Goal: Transaction & Acquisition: Purchase product/service

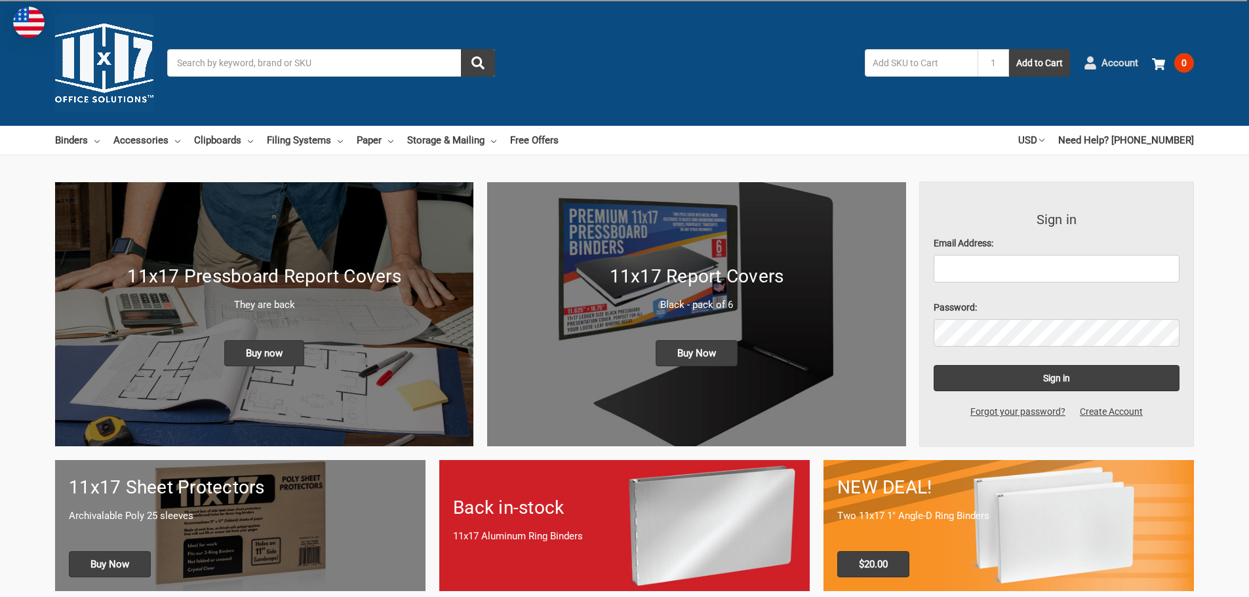
click at [1127, 64] on span "Account" at bounding box center [1120, 63] width 37 height 15
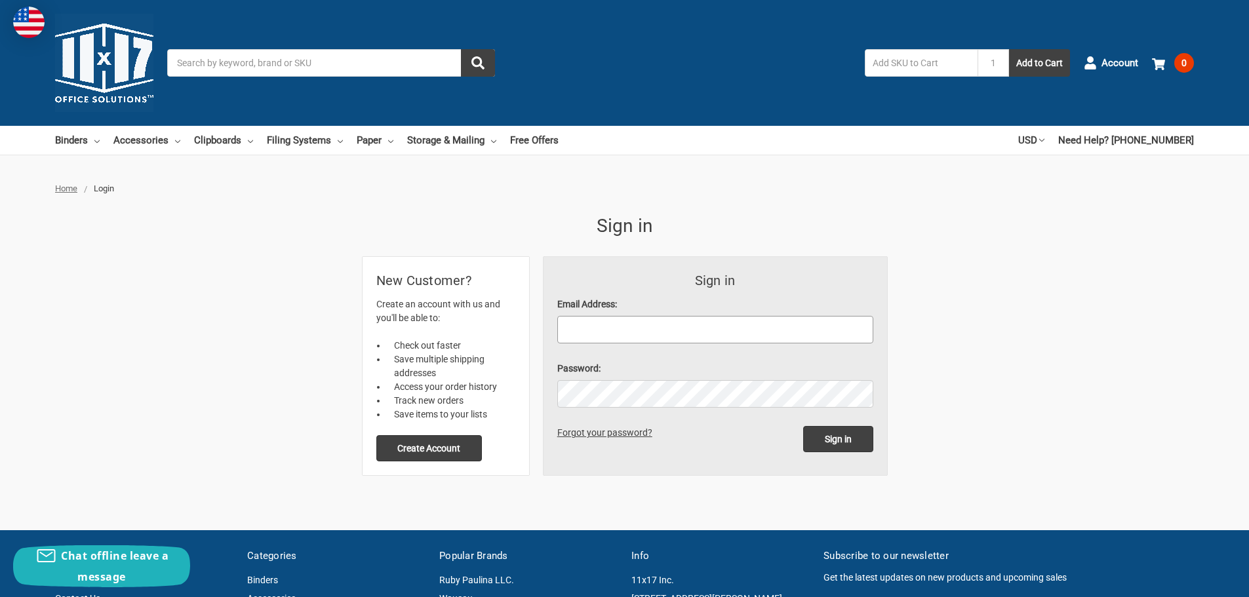
click at [607, 325] on input "Email Address:" at bounding box center [715, 330] width 316 height 28
type input "[EMAIL_ADDRESS][DOMAIN_NAME]"
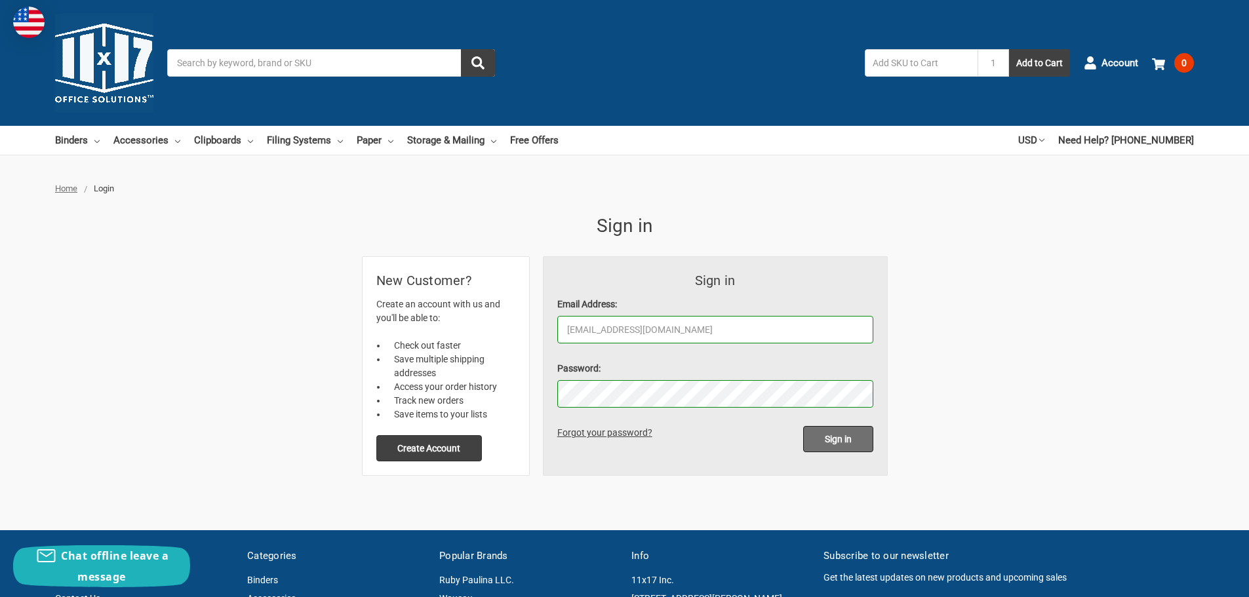
click at [840, 441] on input "Sign in" at bounding box center [838, 439] width 70 height 26
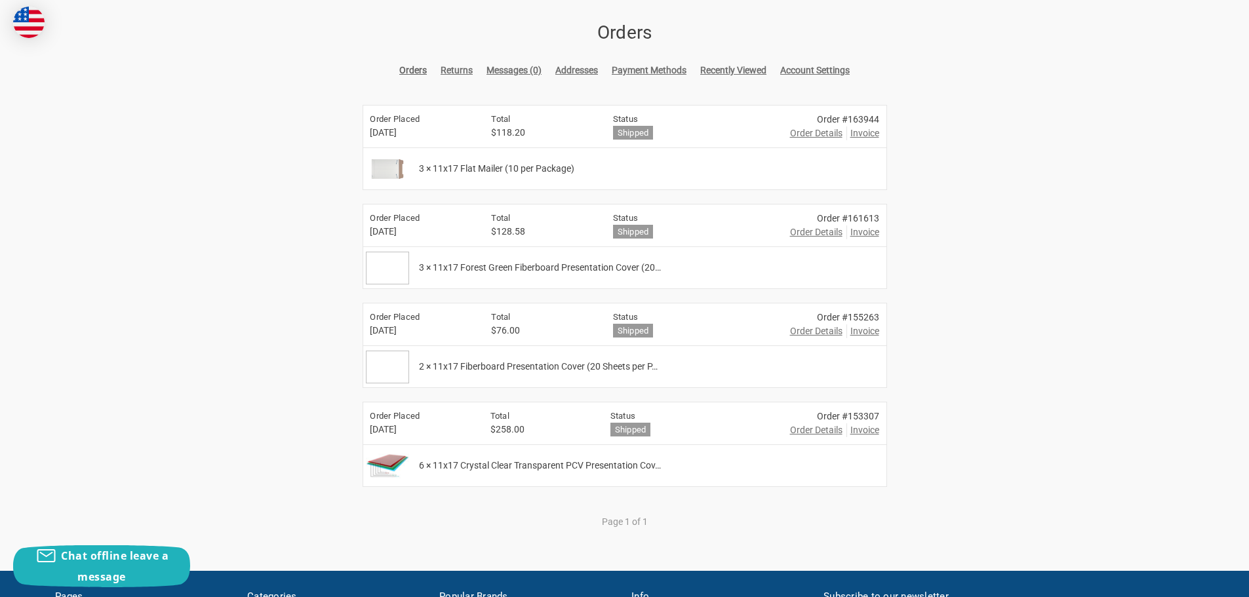
scroll to position [197, 0]
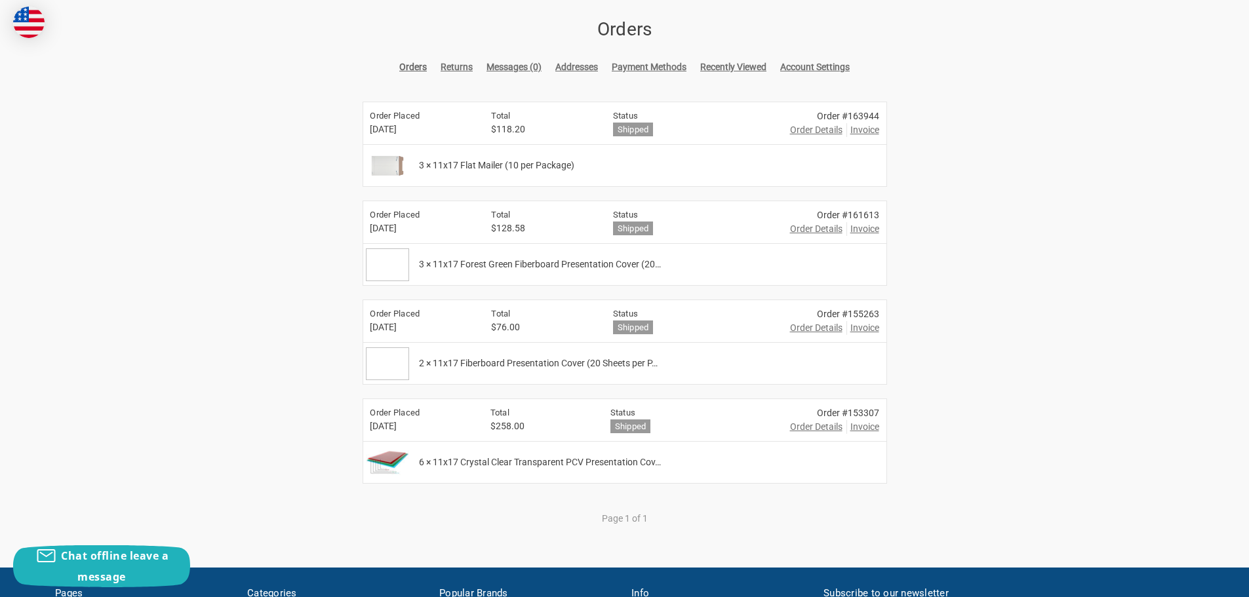
click at [805, 426] on span "Order Details" at bounding box center [816, 427] width 52 height 14
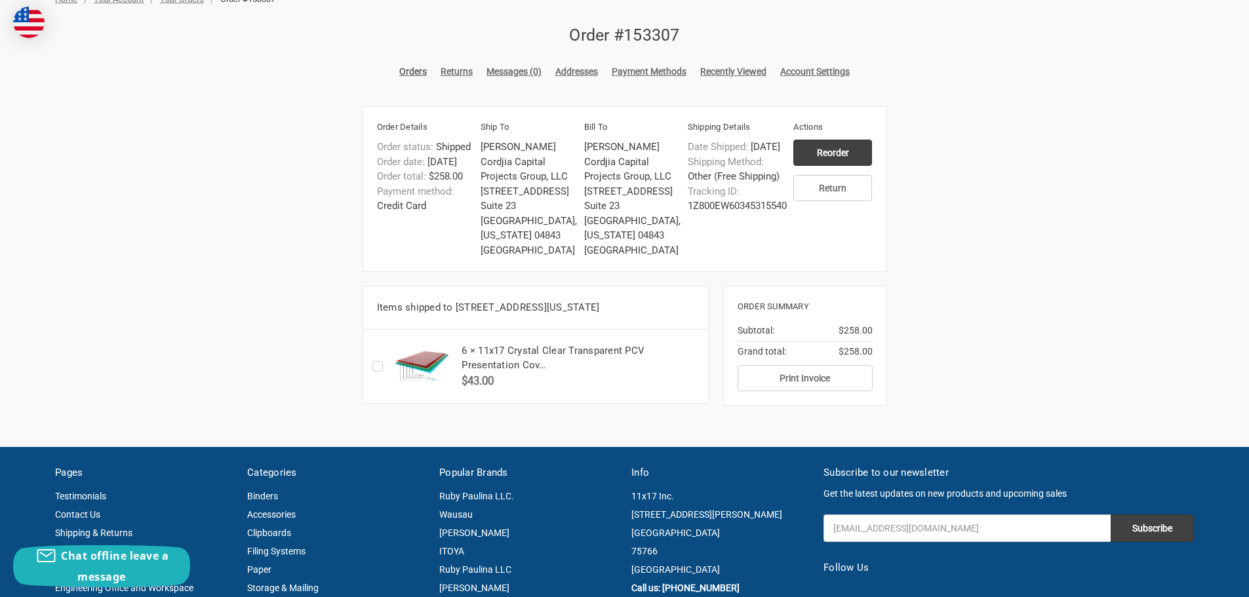
scroll to position [197, 0]
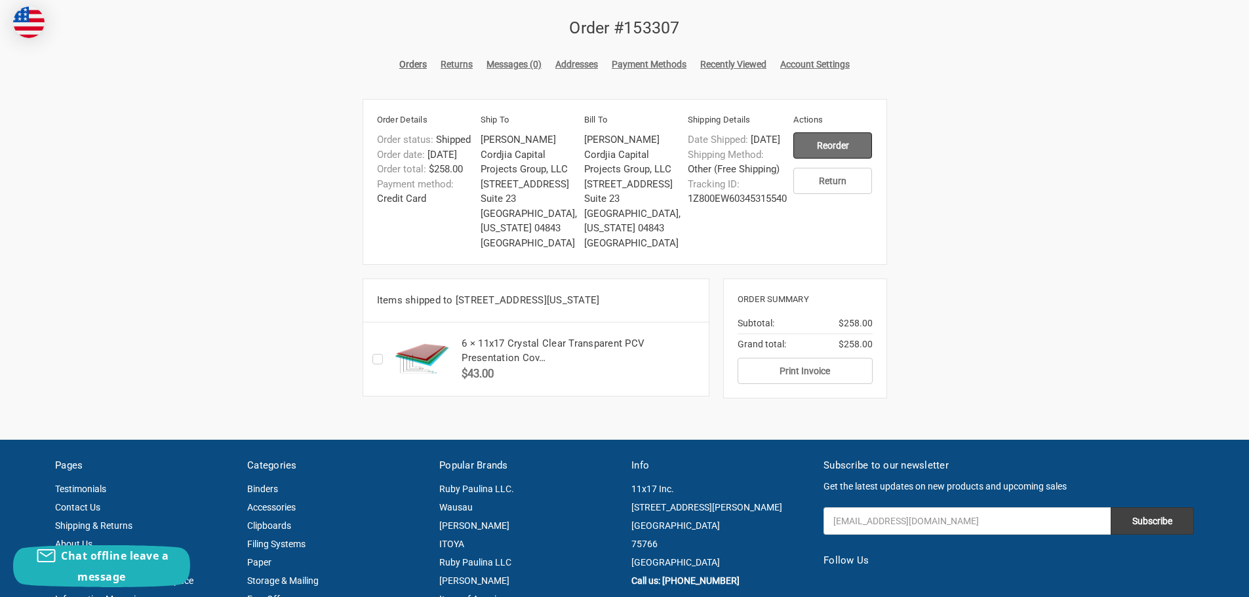
click at [838, 144] on input "Reorder" at bounding box center [832, 145] width 79 height 26
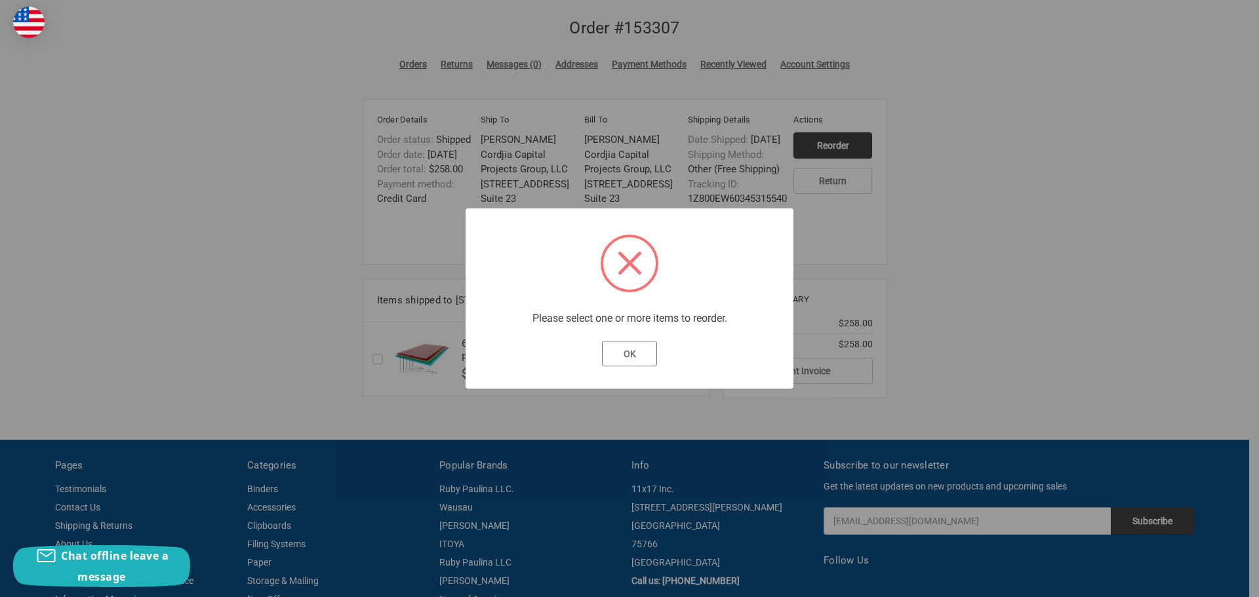
click at [624, 356] on button "OK" at bounding box center [630, 354] width 56 height 26
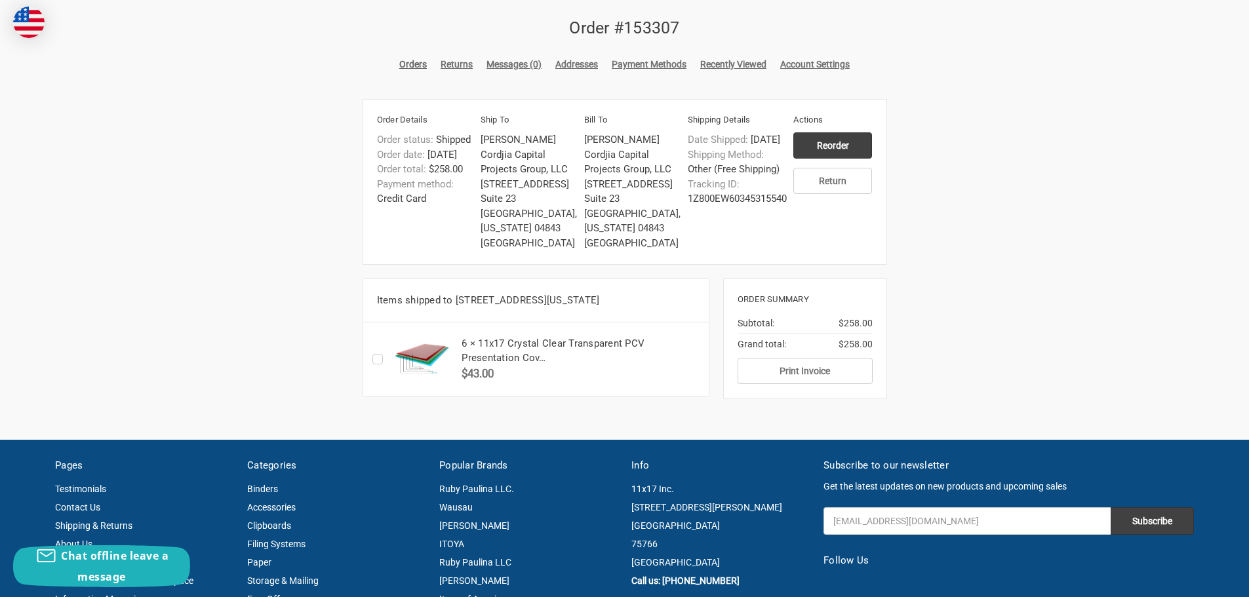
click at [373, 359] on label "Checkbox 27403 label" at bounding box center [380, 359] width 17 height 0
click at [376, 360] on input "Checkbox 27403 label" at bounding box center [376, 359] width 1 height 1
checkbox input "true"
click at [847, 145] on input "Reorder" at bounding box center [832, 145] width 79 height 26
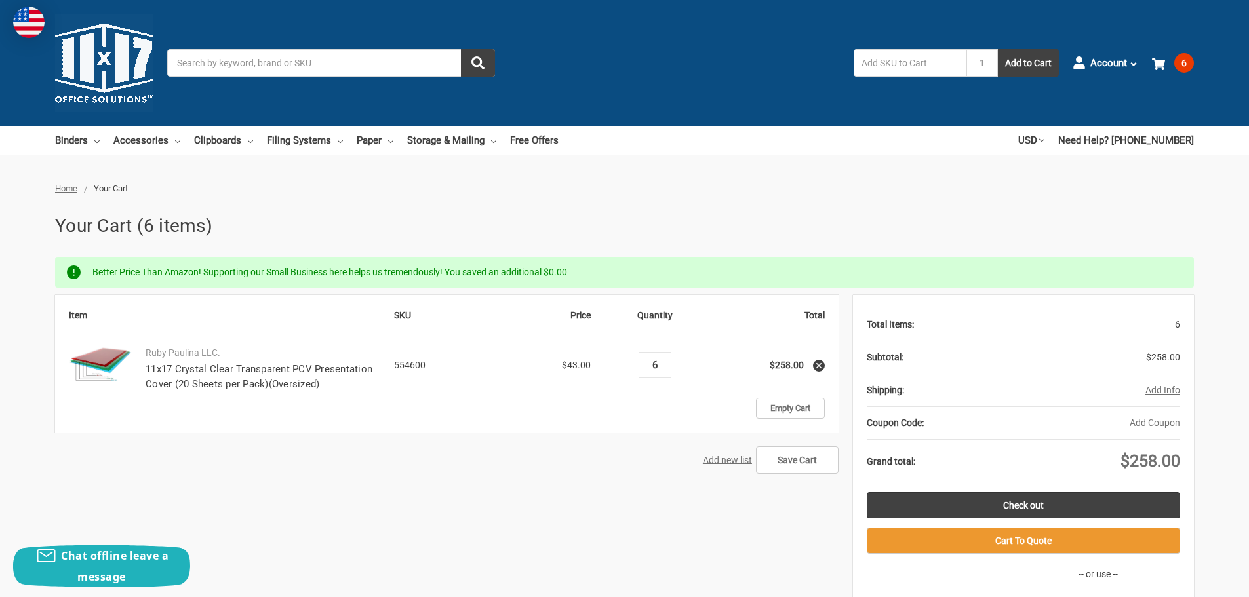
click at [655, 365] on input "6" at bounding box center [654, 365] width 23 height 12
type input "4"
click at [588, 499] on div "Item SKU Price Quantity Total Ruby Paulina LLC. 11x17 Crystal Clear Transparent…" at bounding box center [624, 481] width 1139 height 372
click at [1028, 503] on link "Check out" at bounding box center [1023, 505] width 313 height 26
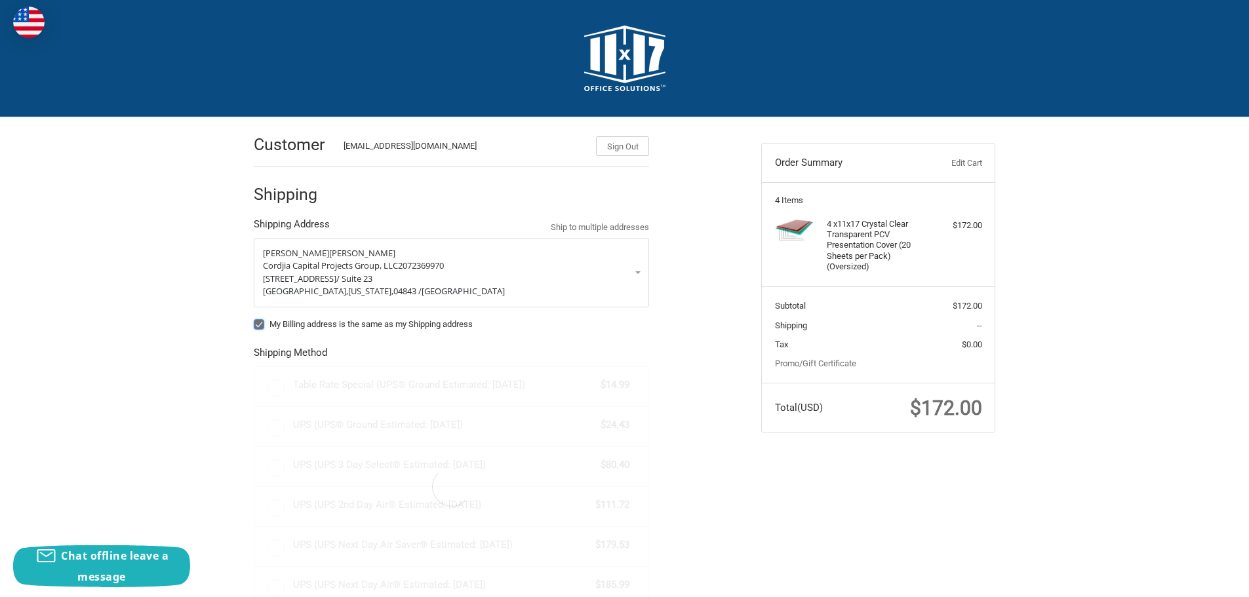
radio input "true"
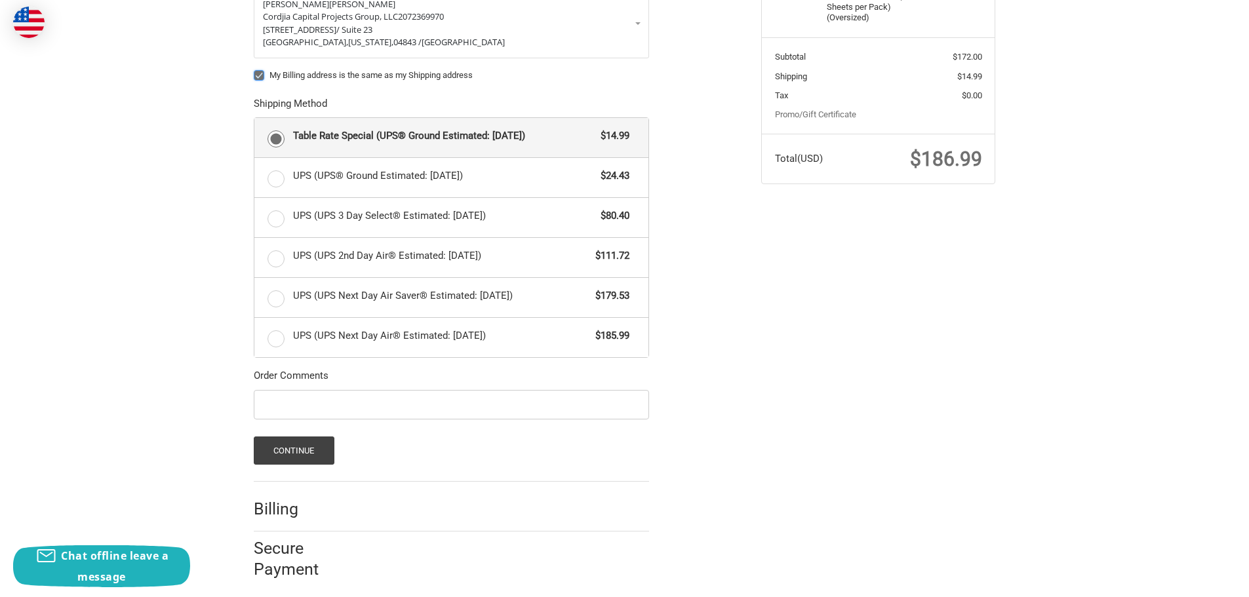
scroll to position [258, 0]
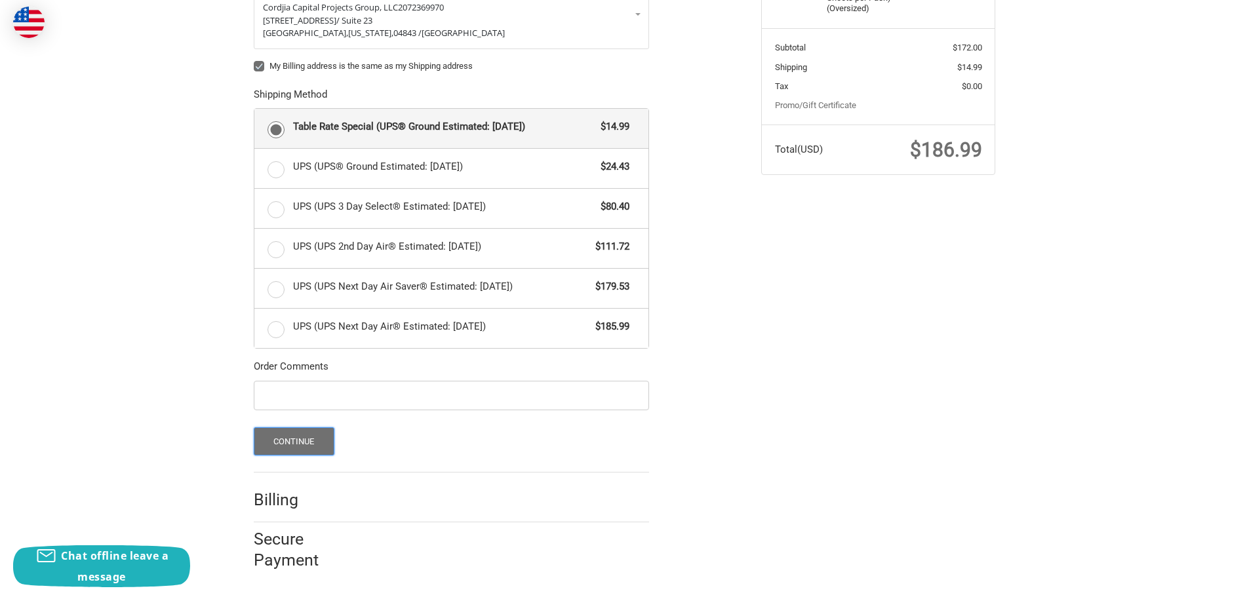
click at [298, 445] on button "Continue" at bounding box center [294, 442] width 81 height 28
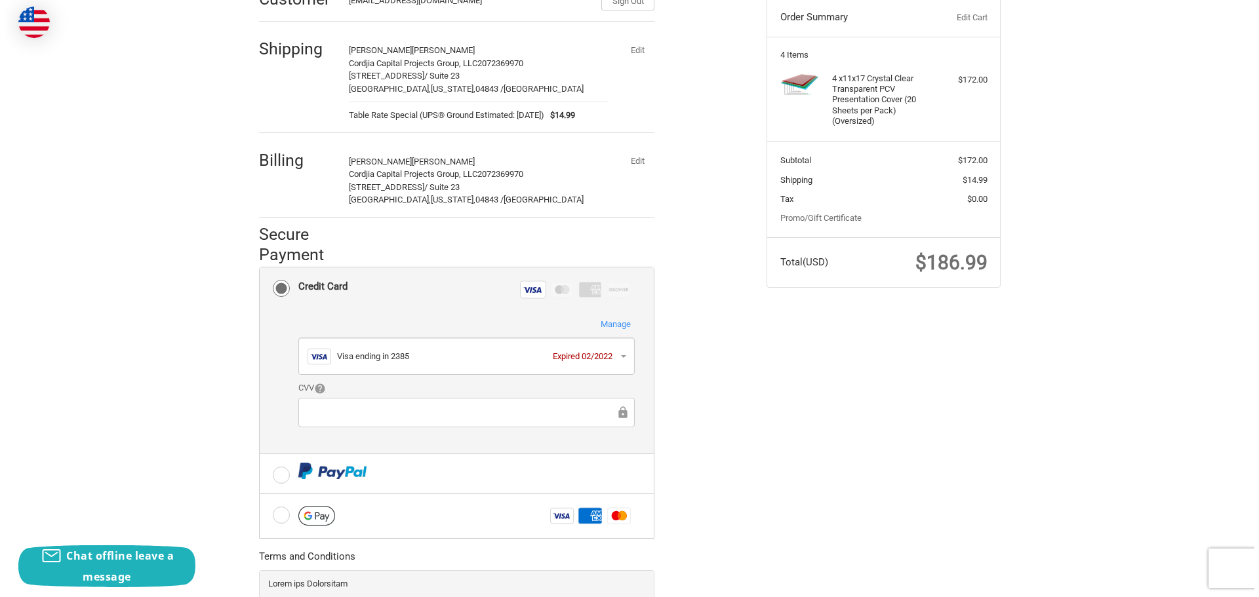
scroll to position [197, 0]
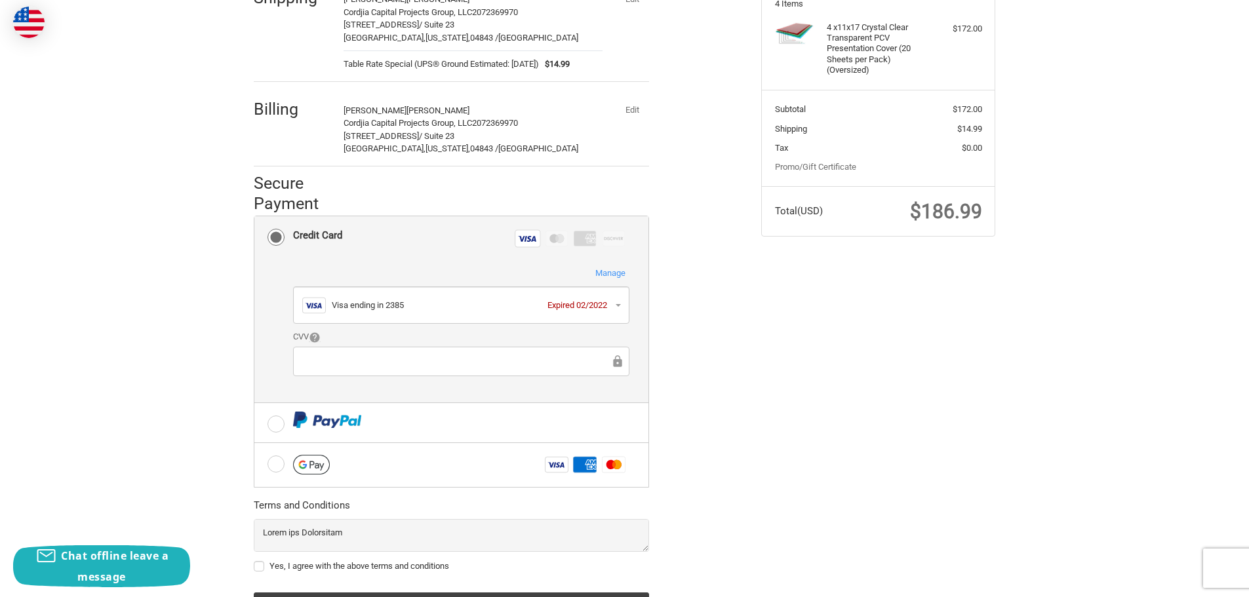
click at [618, 271] on button "Manage" at bounding box center [611, 273] width 38 height 14
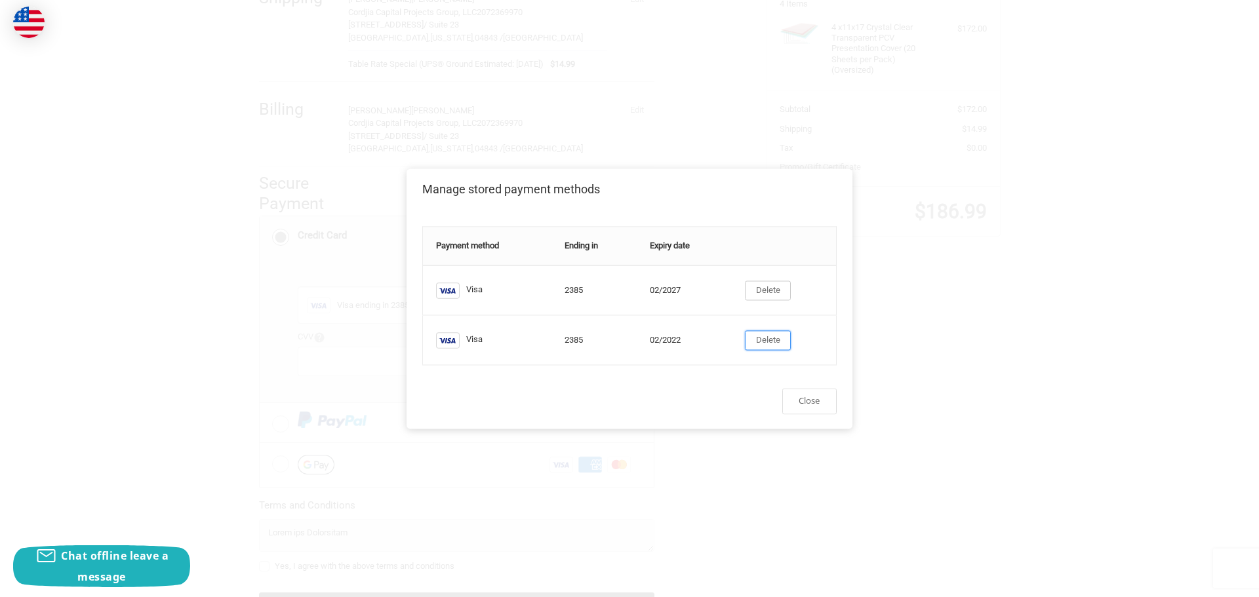
click at [763, 333] on button "Delete" at bounding box center [768, 341] width 46 height 20
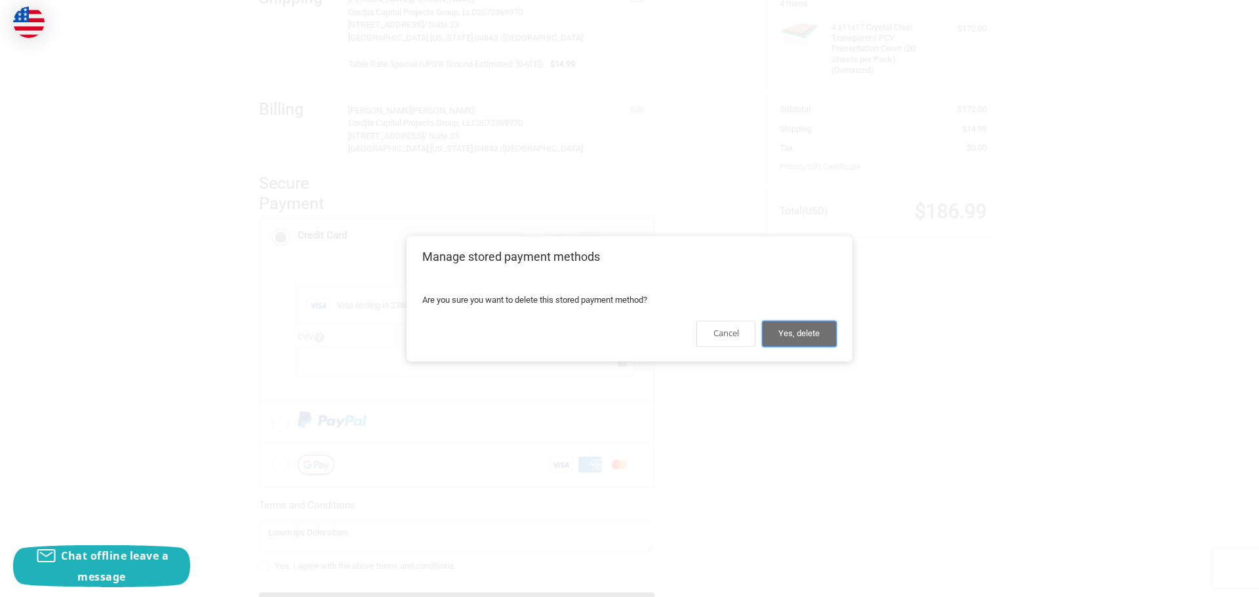
click at [799, 338] on button "Yes, delete" at bounding box center [799, 334] width 75 height 26
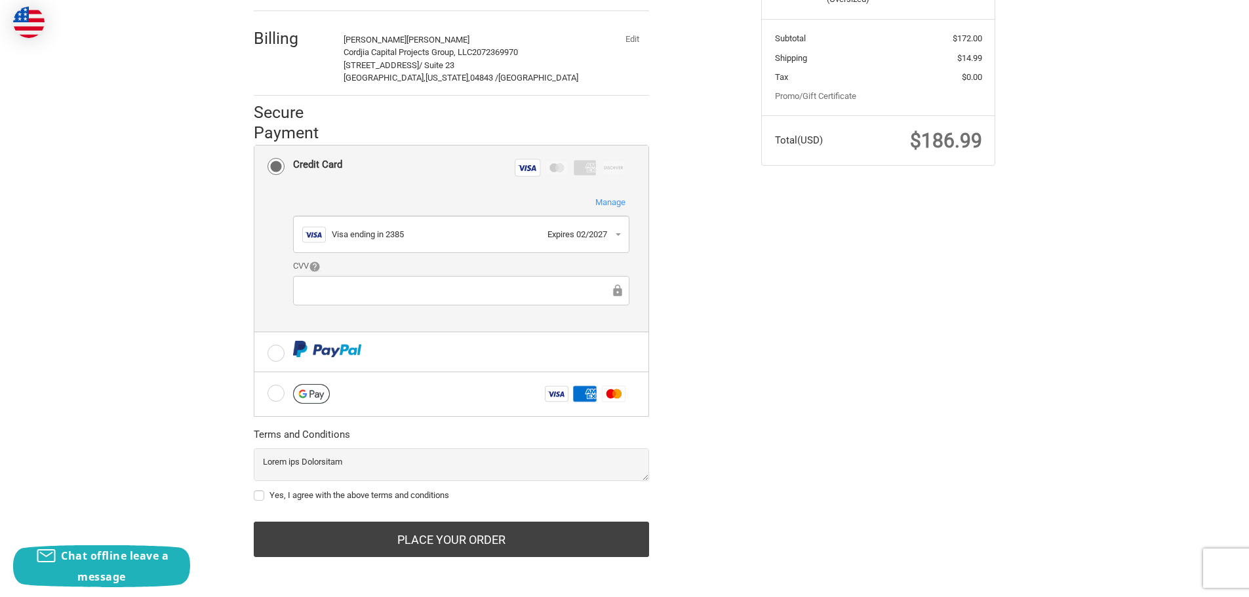
scroll to position [270, 0]
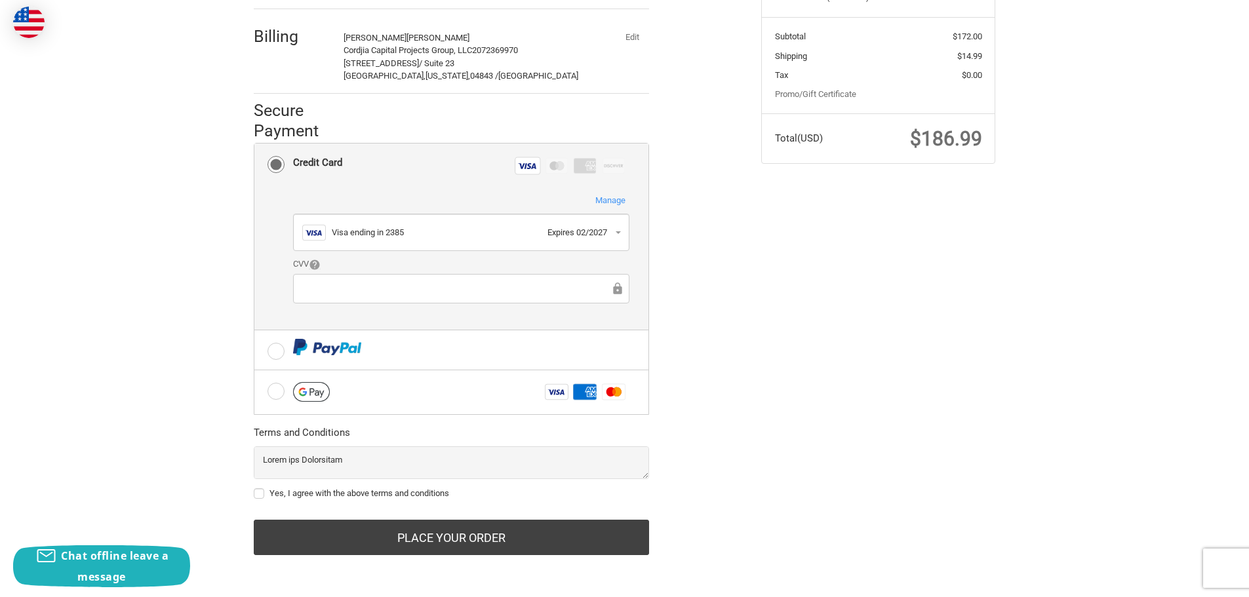
click at [256, 493] on label "Yes, I agree with the above terms and conditions" at bounding box center [451, 494] width 395 height 10
click at [254, 488] on input "Yes, I agree with the above terms and conditions" at bounding box center [254, 487] width 1 height 1
checkbox input "true"
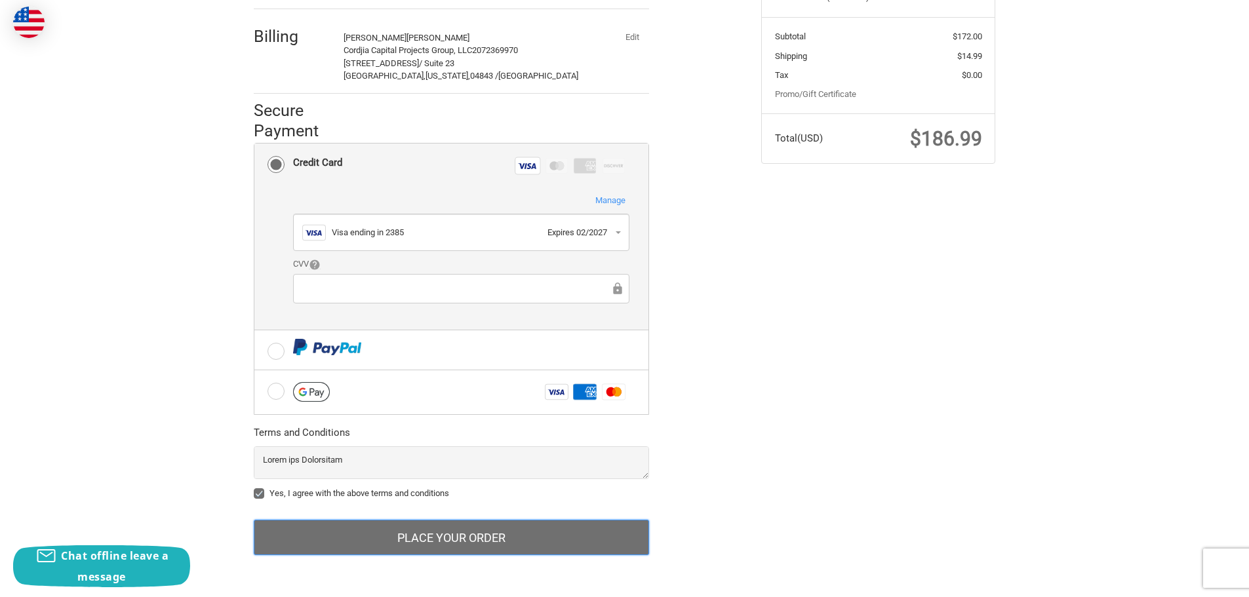
click at [462, 535] on button "Place Your Order" at bounding box center [451, 537] width 395 height 35
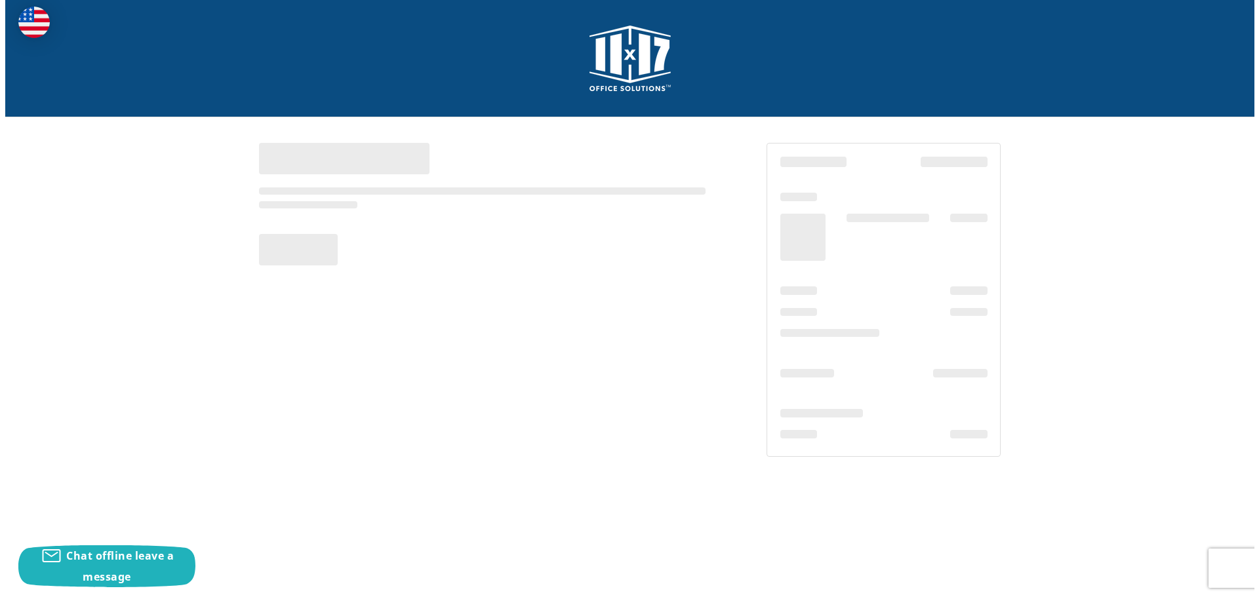
scroll to position [0, 0]
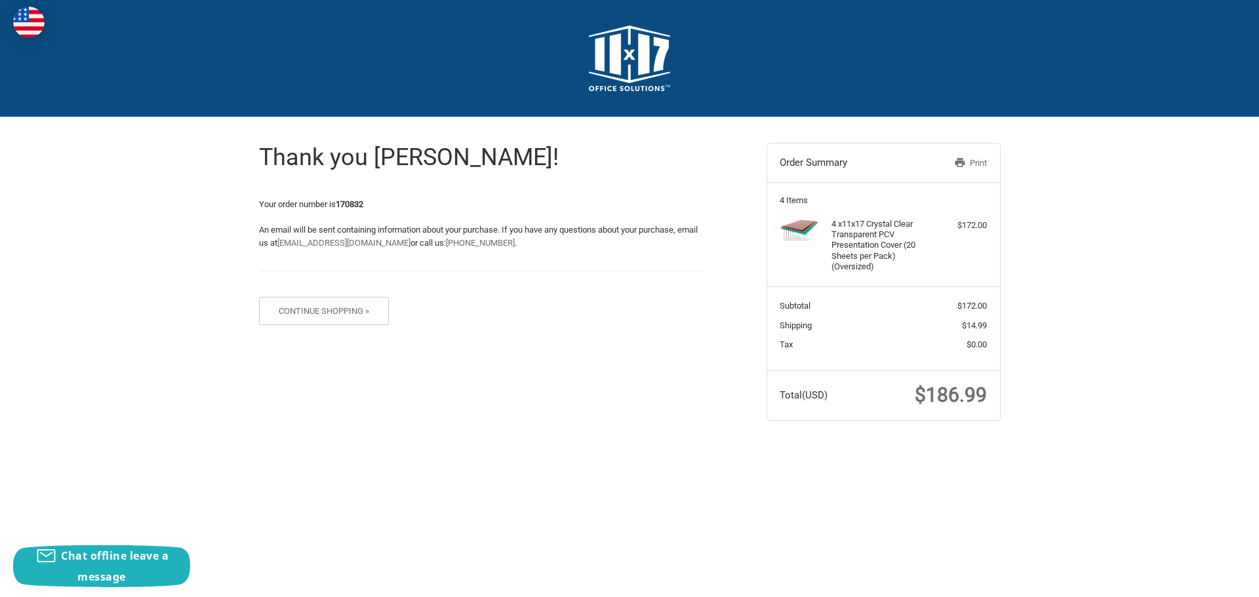
drag, startPoint x: 679, startPoint y: 319, endPoint x: 756, endPoint y: 371, distance: 93.1
click at [641, 428] on div "Thank you [PERSON_NAME]! Your order number is 170832 An email will be sent cont…" at bounding box center [629, 281] width 787 height 329
click at [974, 161] on link "Print" at bounding box center [953, 163] width 68 height 13
